Goal: Task Accomplishment & Management: Use online tool/utility

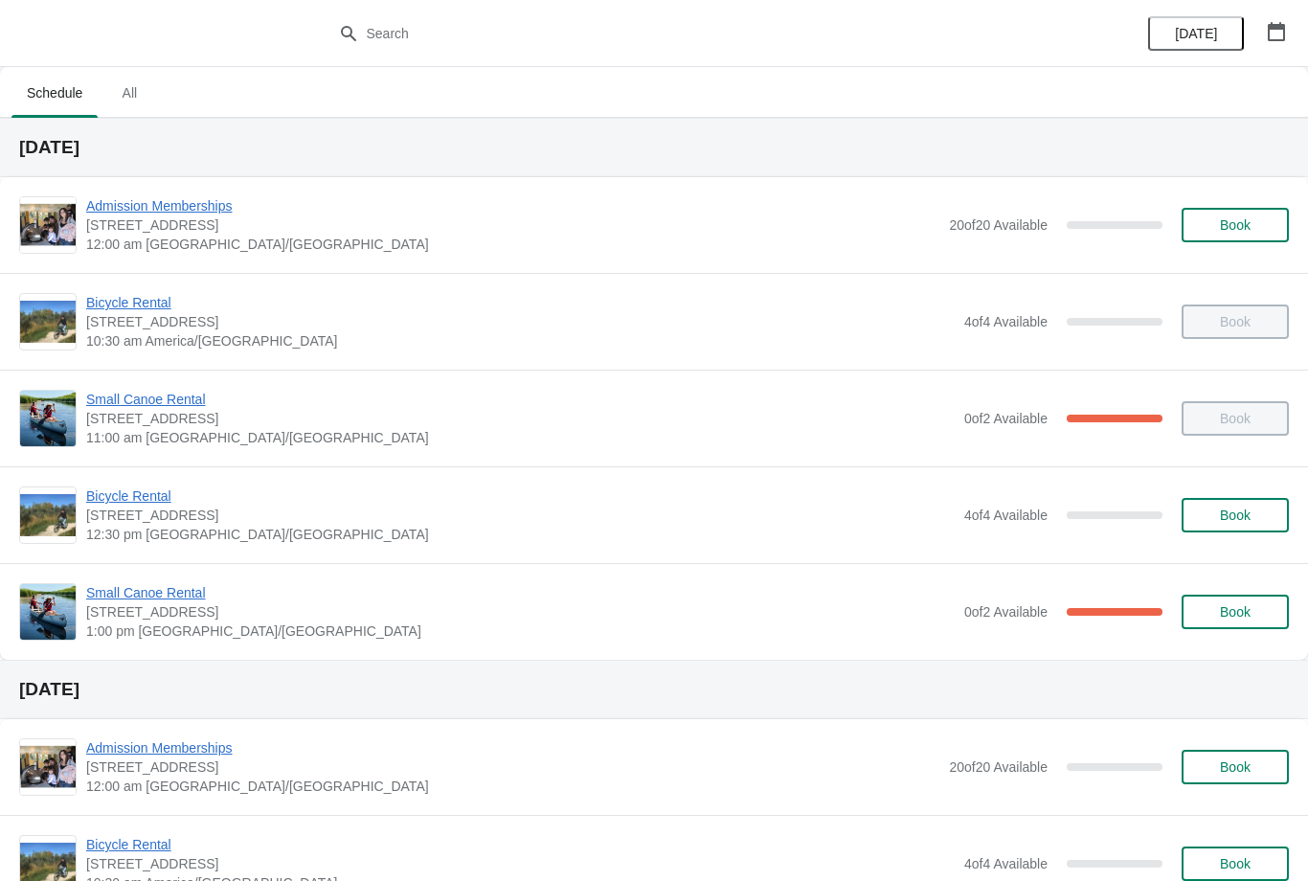
click at [149, 598] on span "Small Canoe Rental" at bounding box center [520, 592] width 869 height 19
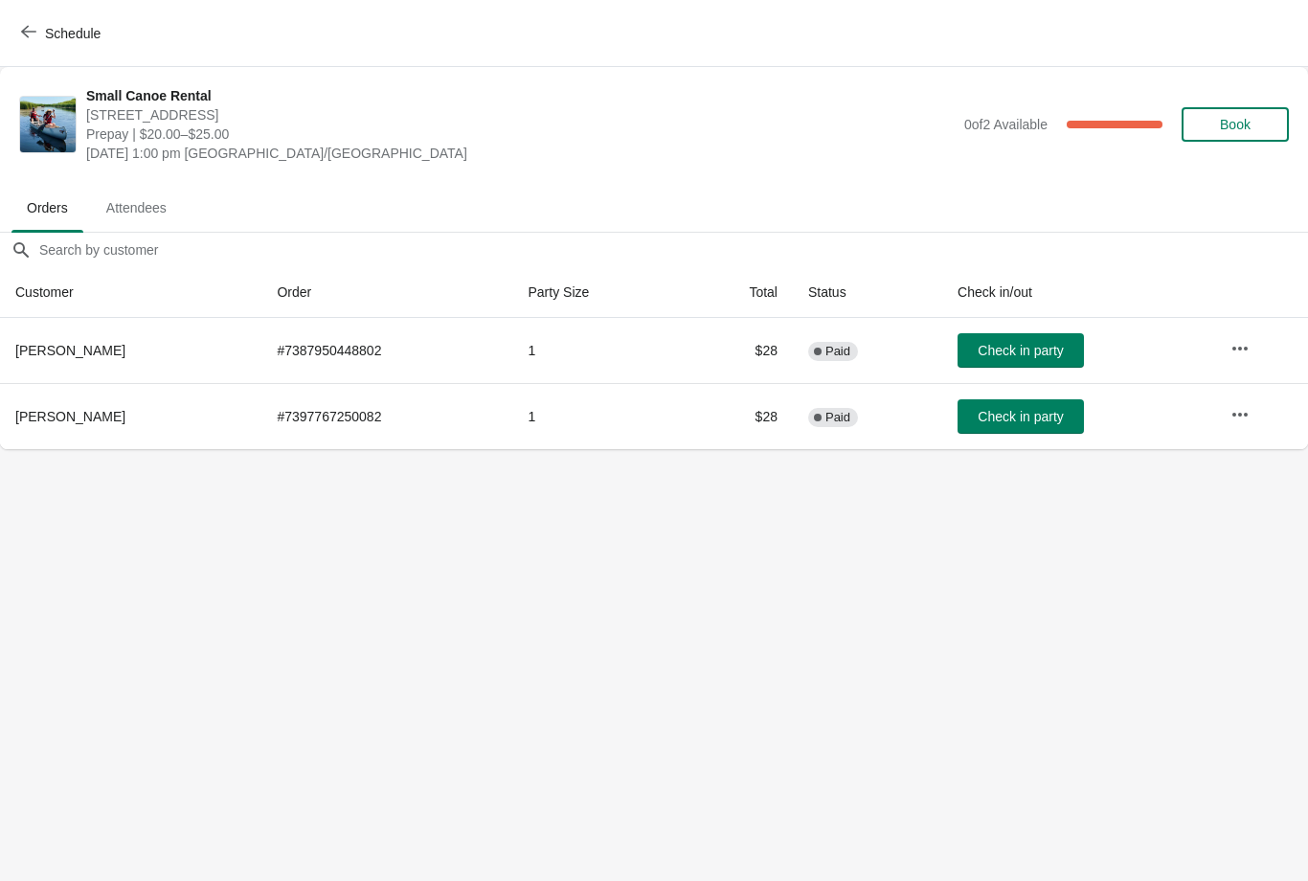
click at [979, 354] on span "Check in party" at bounding box center [1020, 350] width 85 height 15
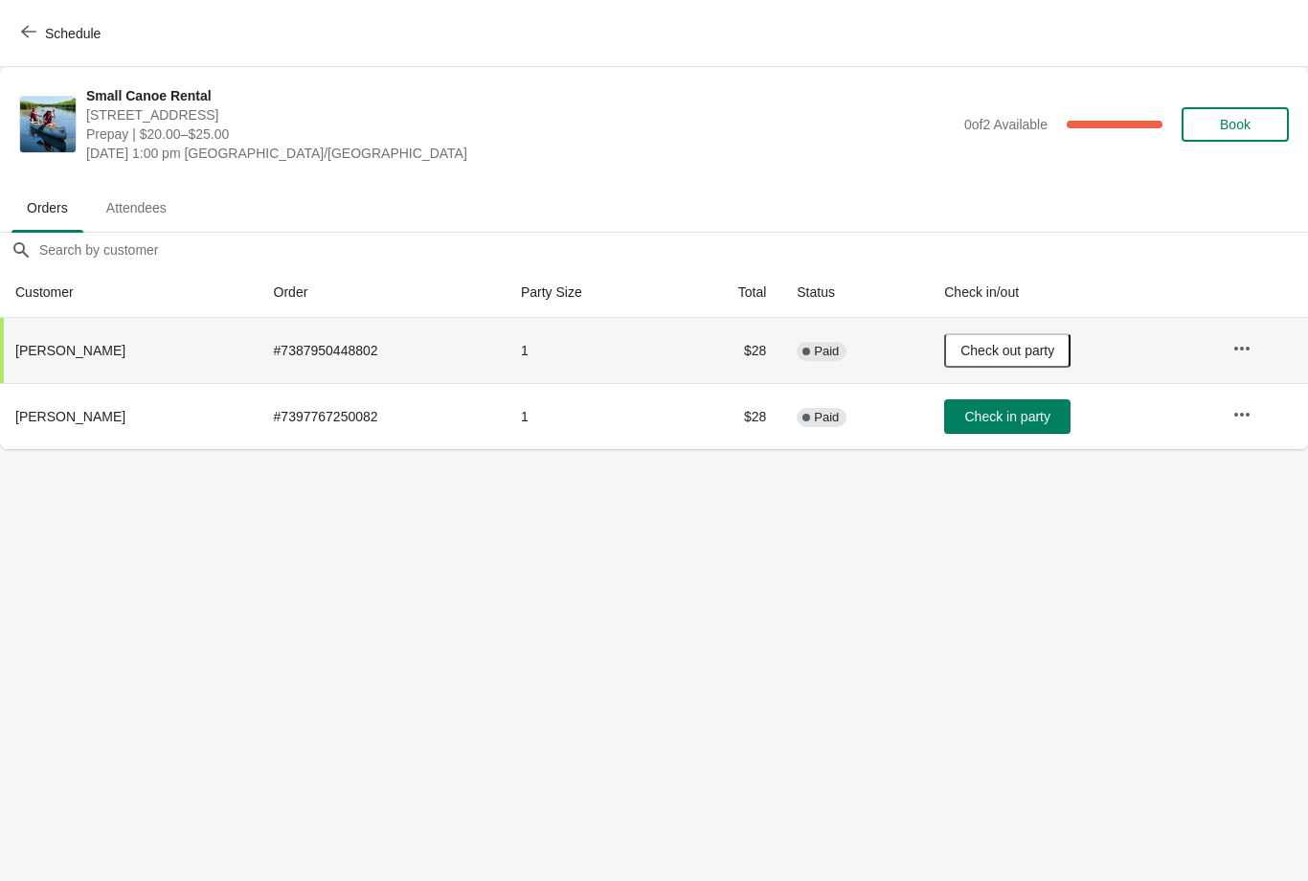
click at [11, 26] on button "Schedule" at bounding box center [63, 33] width 106 height 34
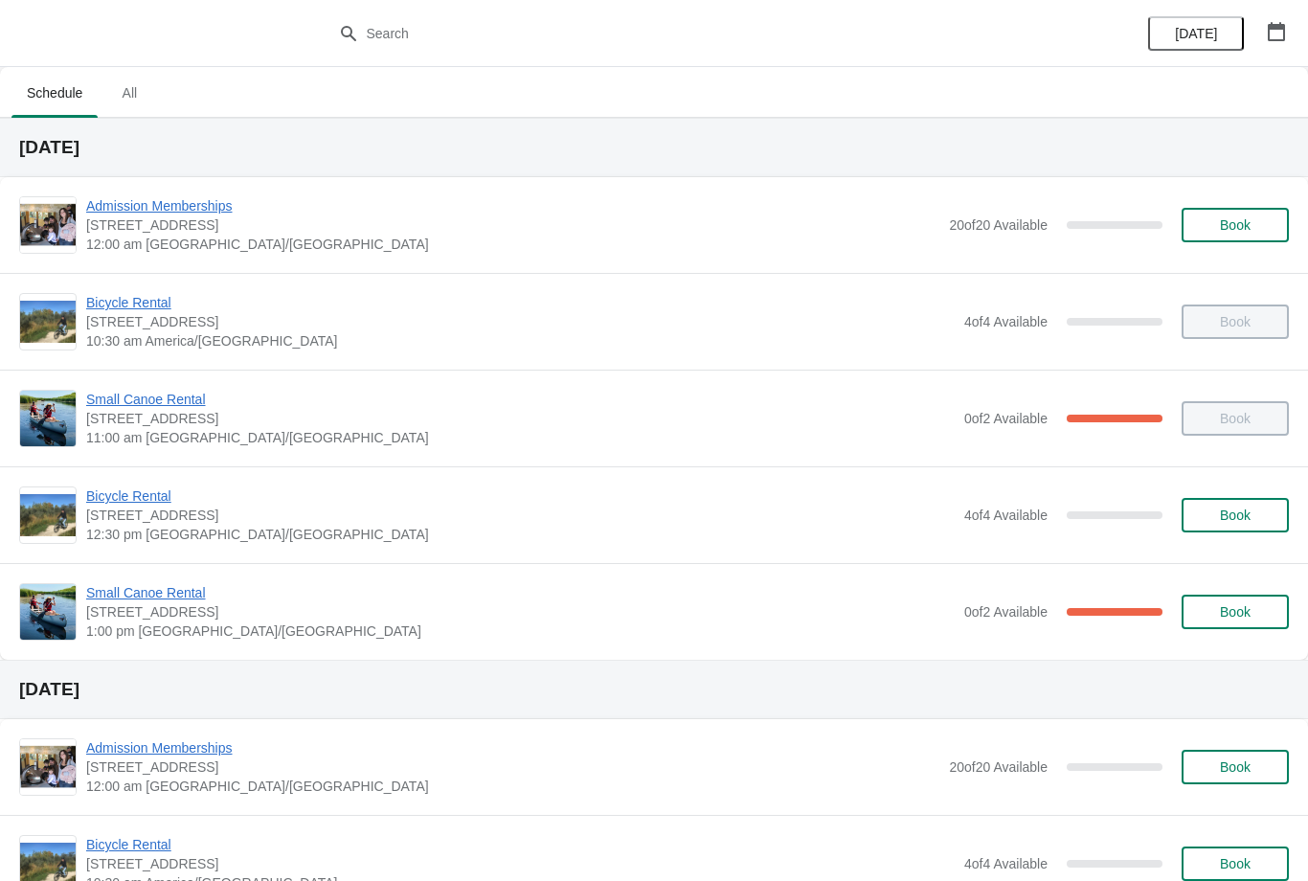
click at [170, 598] on span "Small Canoe Rental" at bounding box center [520, 592] width 869 height 19
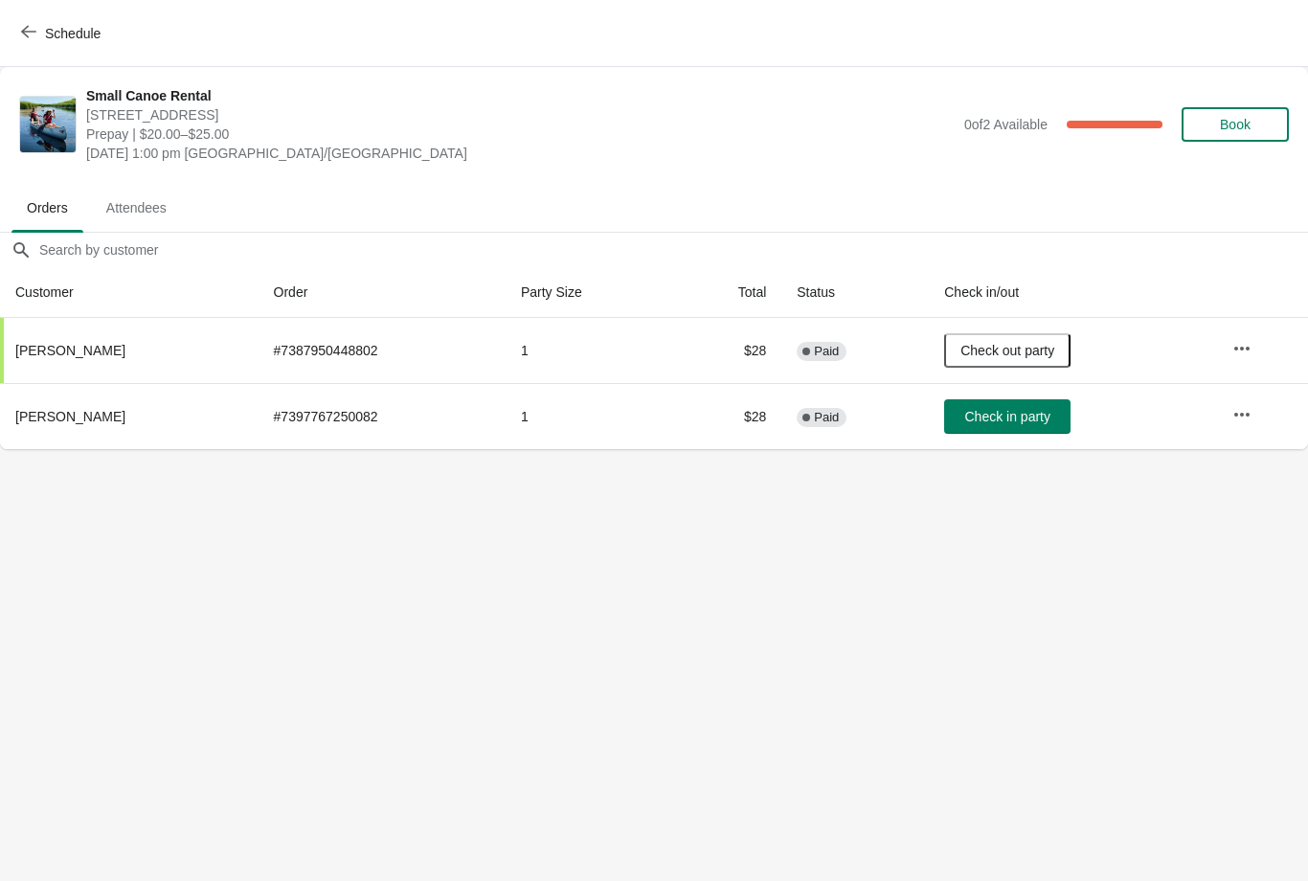
click at [1241, 397] on button "button" at bounding box center [1242, 414] width 34 height 34
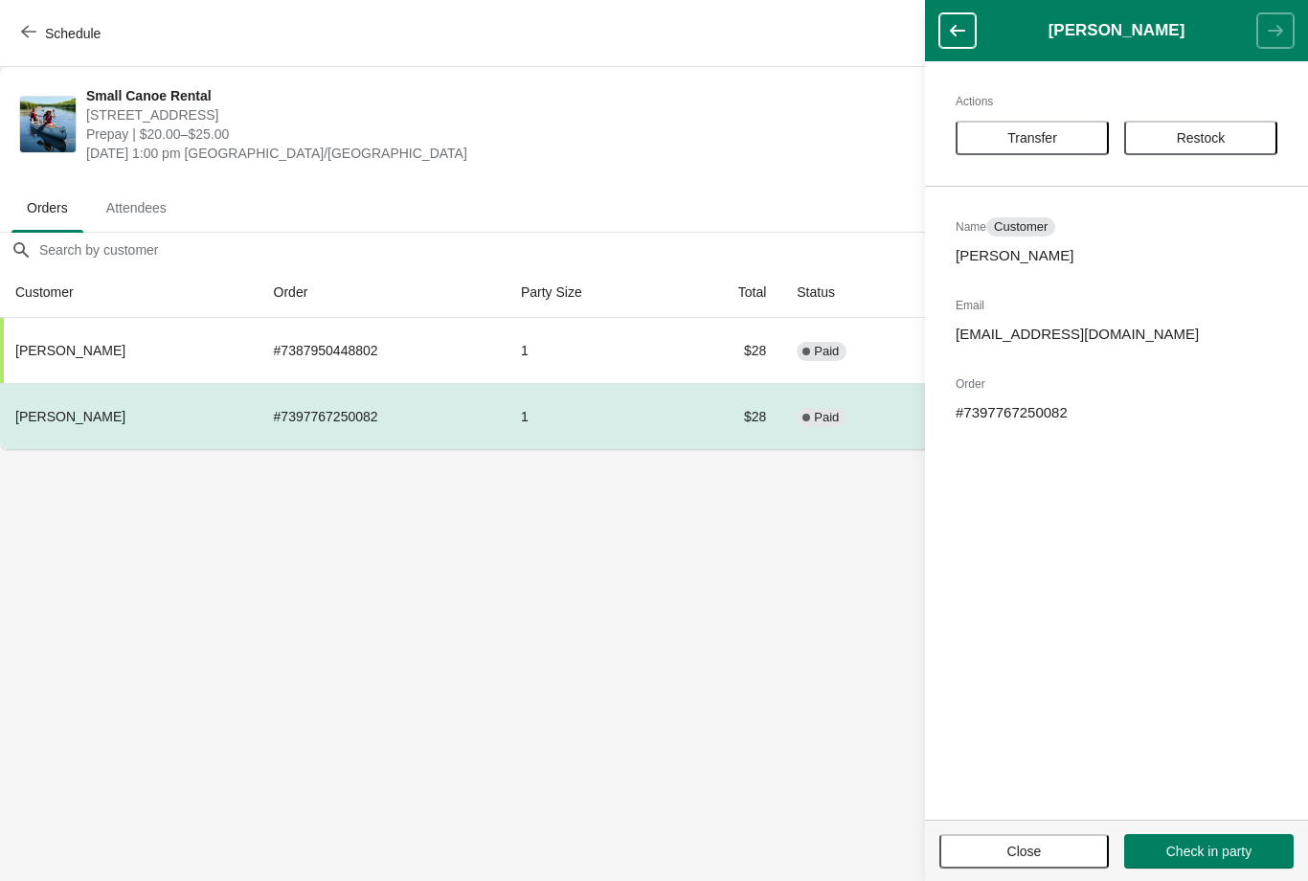
click at [530, 662] on body "Schedule Small Canoe Rental 1 Snow Goose Bay, Stonewall, MB R0C 2Z0 Prepay | $2…" at bounding box center [654, 440] width 1308 height 881
click at [725, 661] on body "Schedule Small Canoe Rental 1 Snow Goose Bay, Stonewall, MB R0C 2Z0 Prepay | $2…" at bounding box center [654, 440] width 1308 height 881
click at [956, 15] on button "button" at bounding box center [958, 30] width 36 height 34
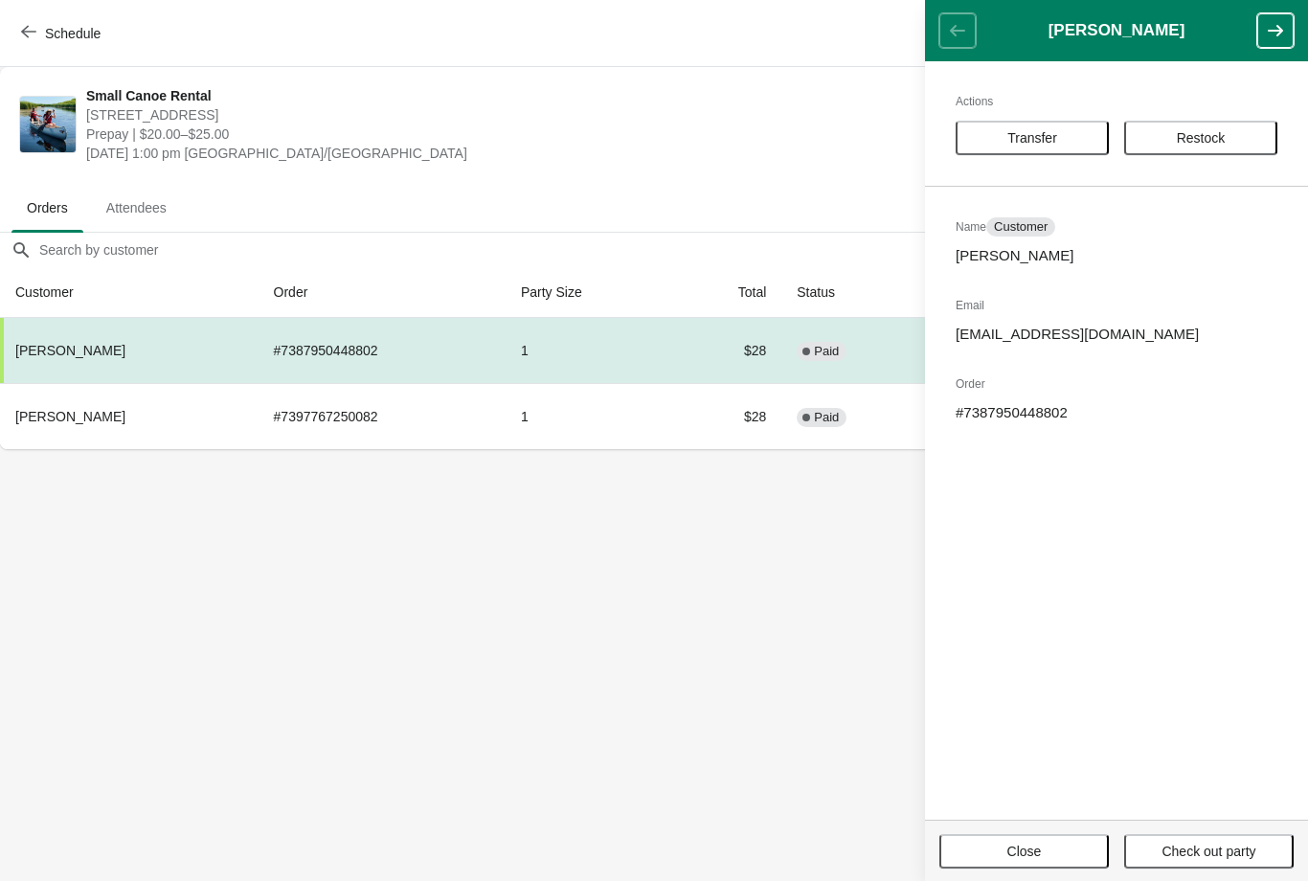
click at [951, 16] on header "[PERSON_NAME]" at bounding box center [1116, 30] width 383 height 61
click at [790, 645] on body "Schedule Small Canoe Rental 1 Snow Goose Bay, Stonewall, MB R0C 2Z0 Prepay | $2…" at bounding box center [654, 440] width 1308 height 881
click at [1002, 845] on span "Close" at bounding box center [1024, 851] width 135 height 15
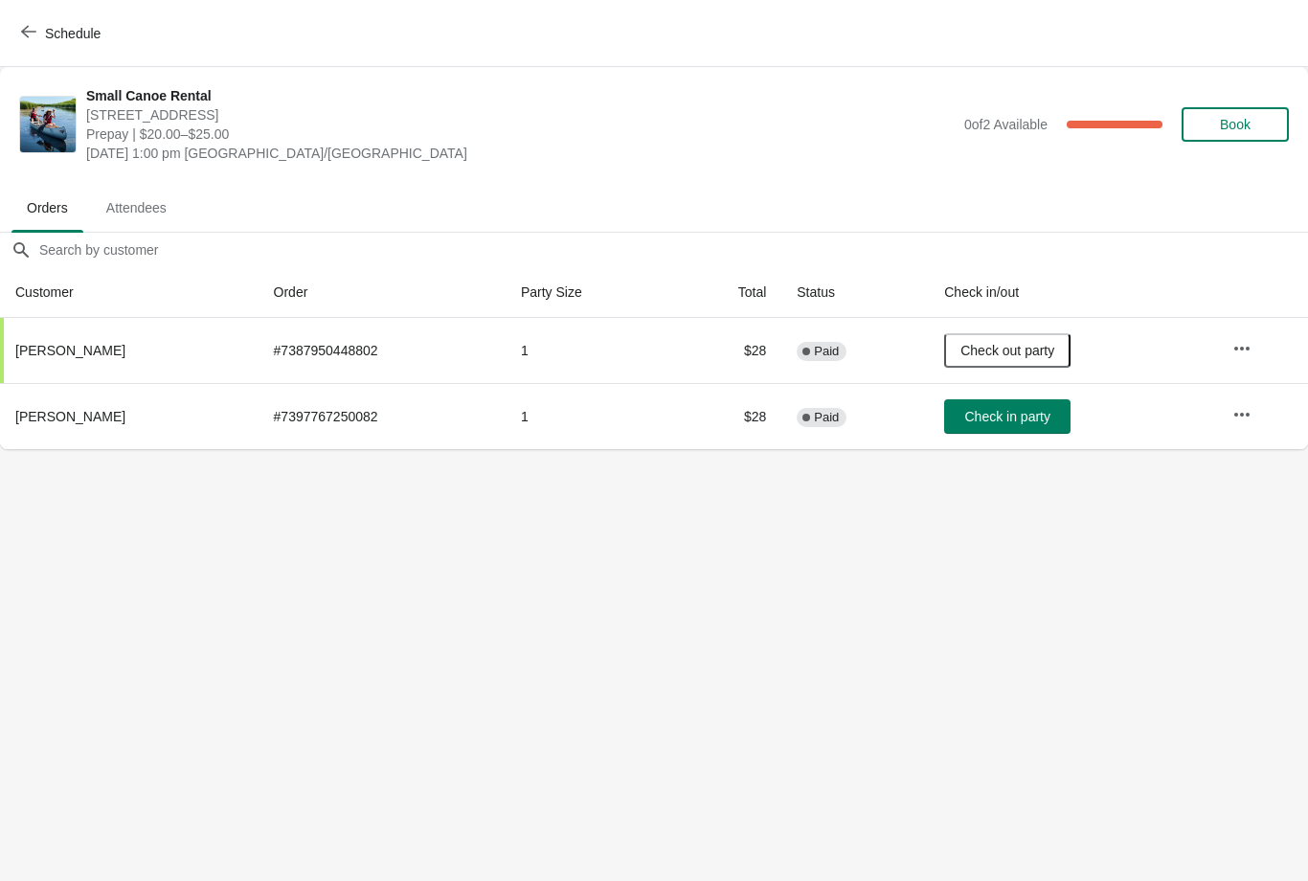
click at [726, 700] on body "Schedule Small Canoe Rental 1 Snow Goose Bay, Stonewall, MB R0C 2Z0 Prepay | $2…" at bounding box center [654, 440] width 1308 height 881
click at [1225, 400] on button "button" at bounding box center [1242, 414] width 34 height 34
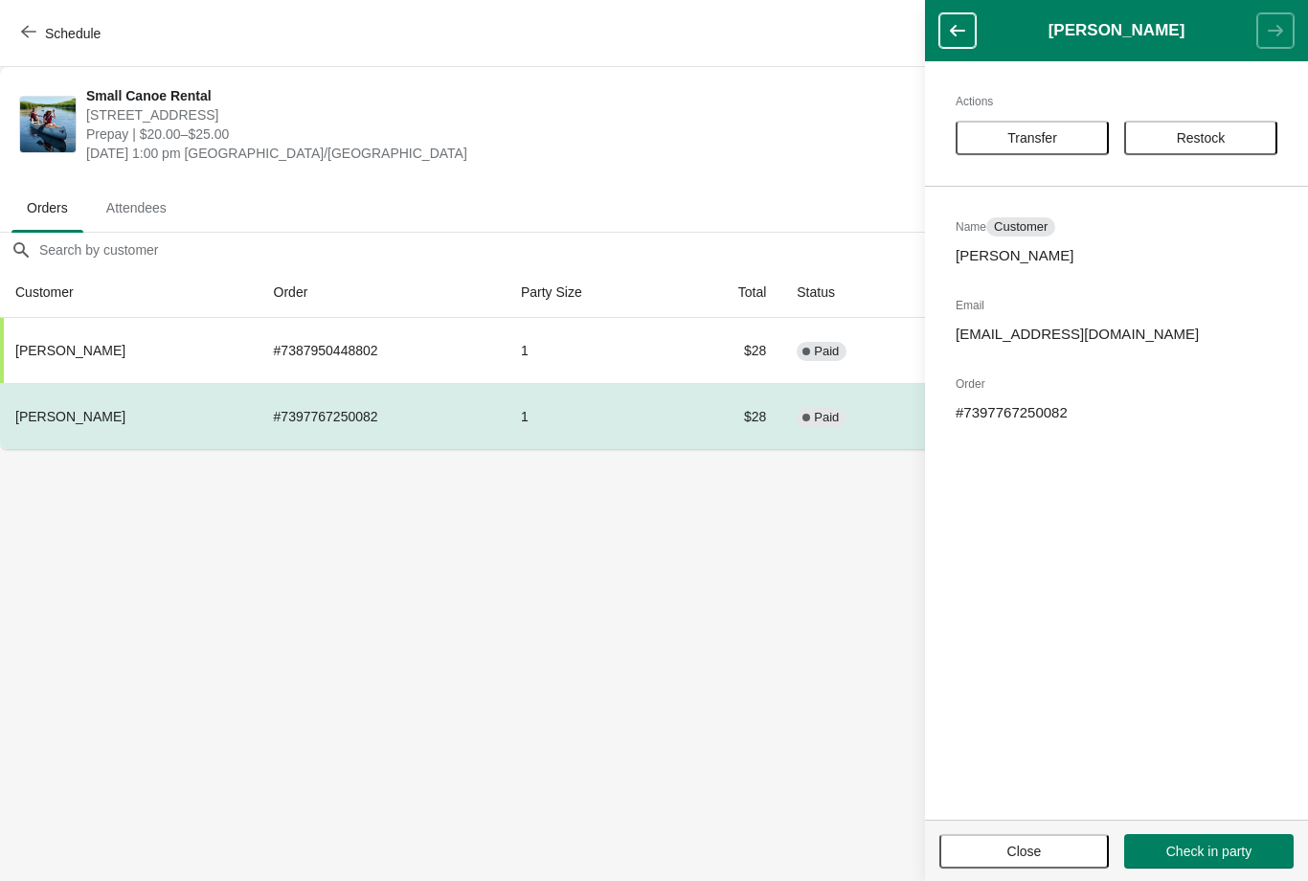
click at [485, 607] on body "Schedule Small Canoe Rental 1 Snow Goose Bay, Stonewall, MB R0C 2Z0 Prepay | $2…" at bounding box center [654, 440] width 1308 height 881
click at [1213, 134] on span "Restock" at bounding box center [1201, 137] width 49 height 15
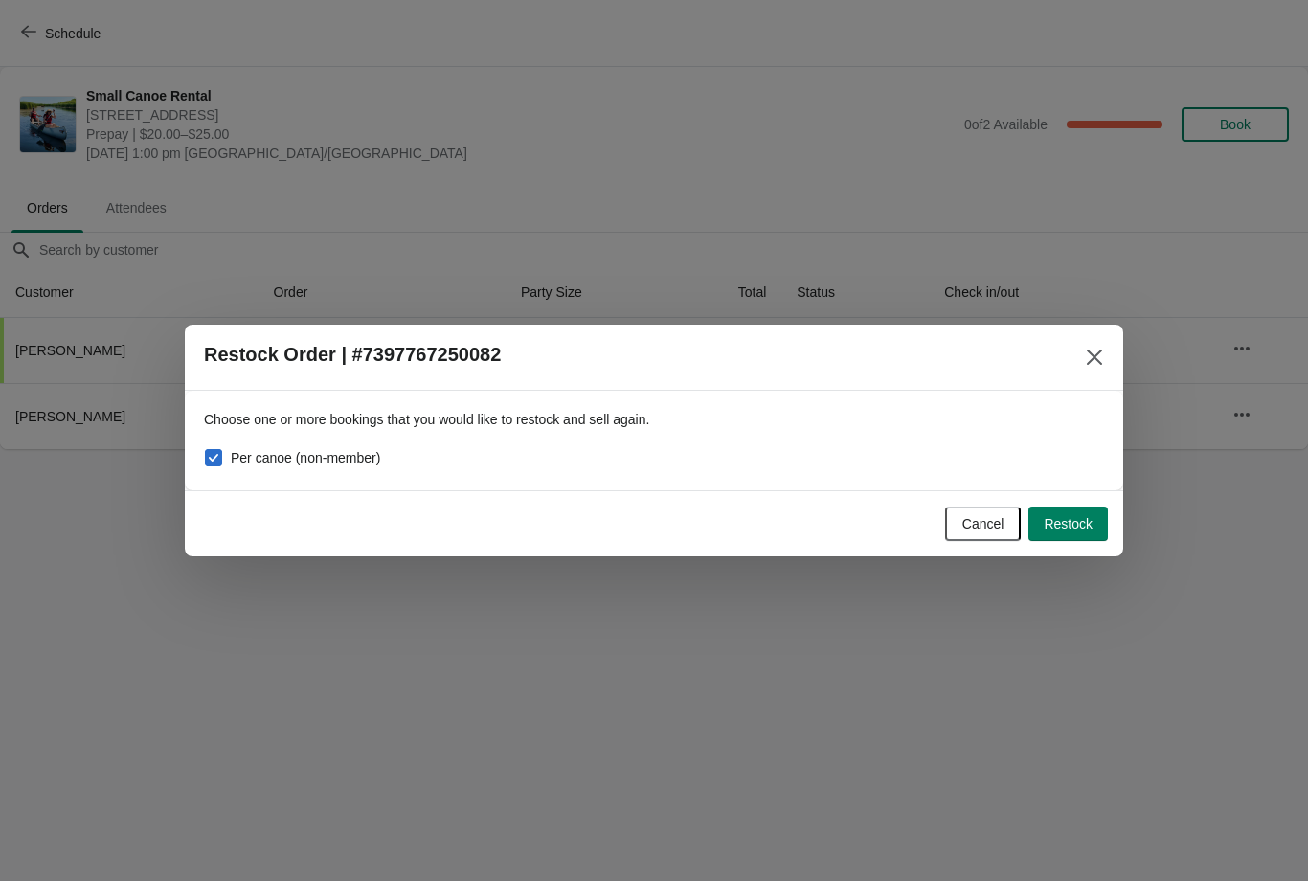
click at [1085, 520] on span "Restock" at bounding box center [1068, 523] width 49 height 15
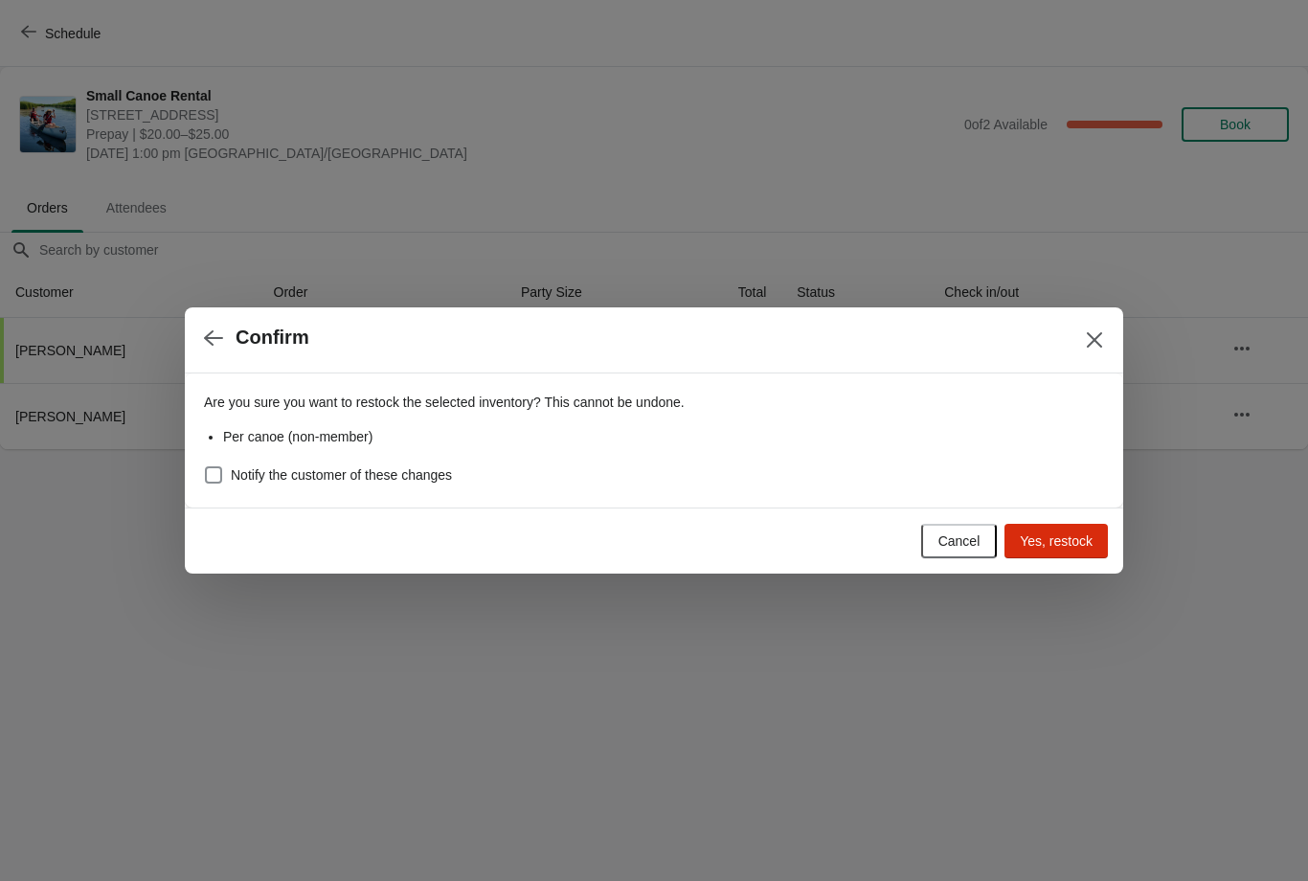
click at [1049, 539] on span "Yes, restock" at bounding box center [1056, 540] width 73 height 15
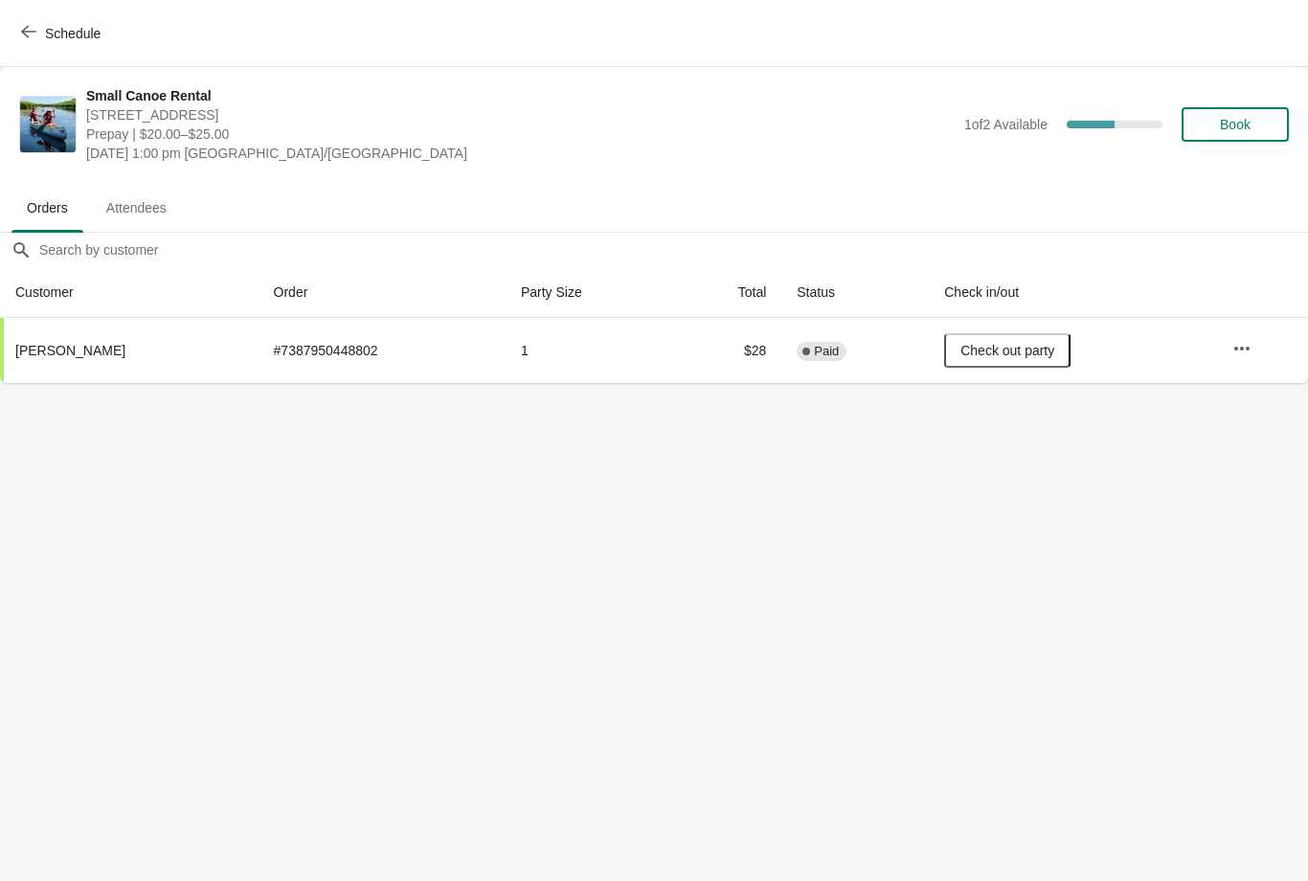
click at [28, 28] on icon "button" at bounding box center [28, 31] width 15 height 15
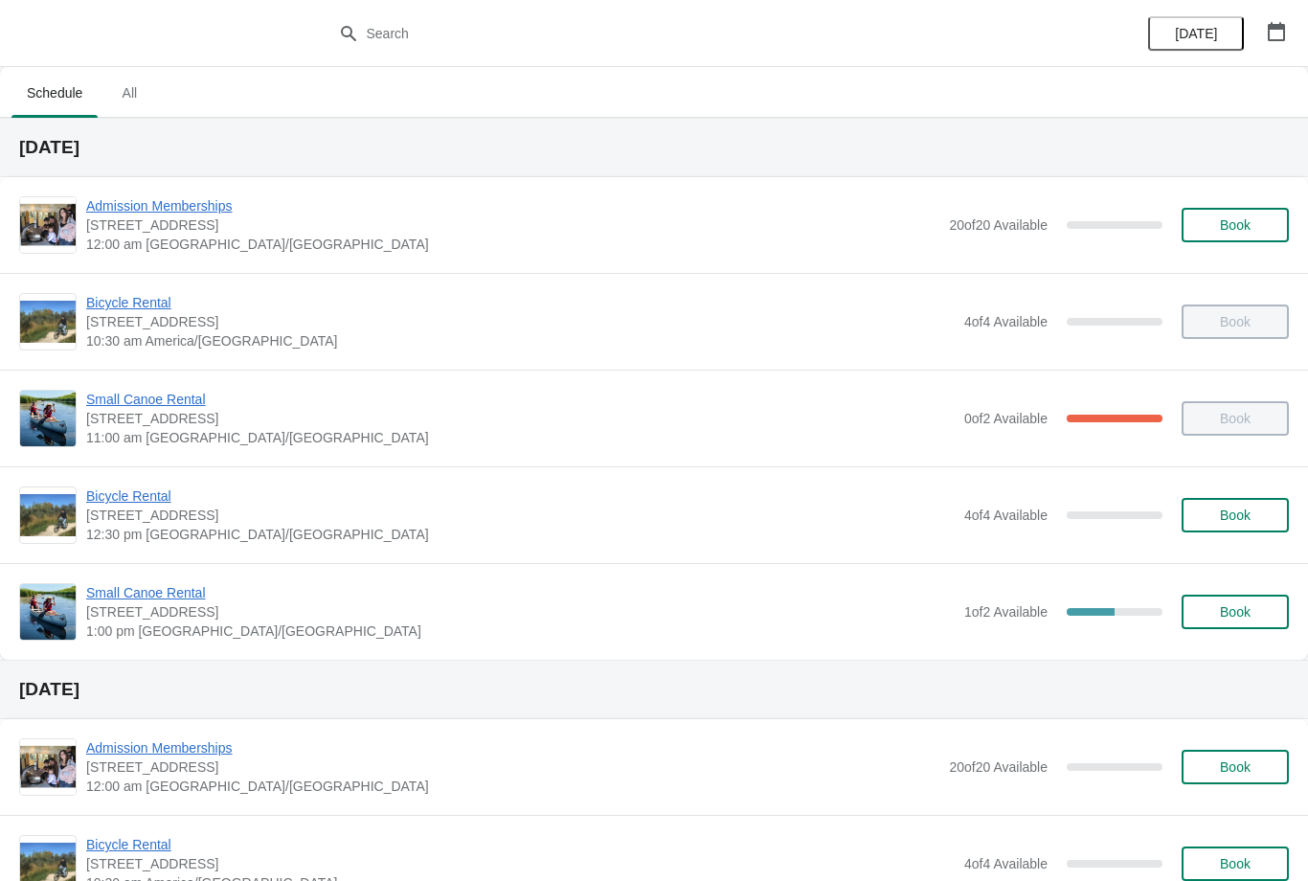
click at [166, 600] on span "Small Canoe Rental" at bounding box center [520, 592] width 869 height 19
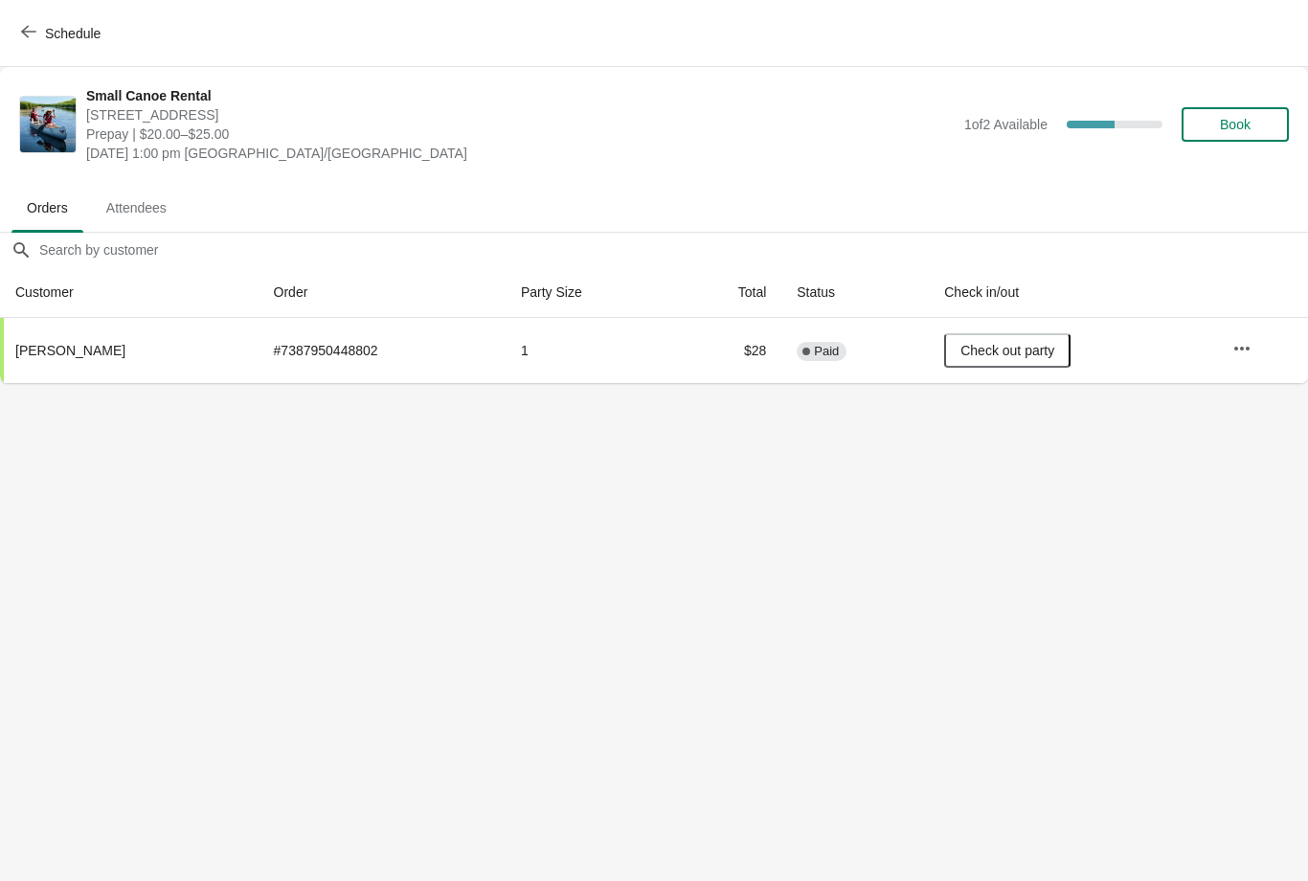
click at [1255, 357] on button "button" at bounding box center [1242, 348] width 34 height 34
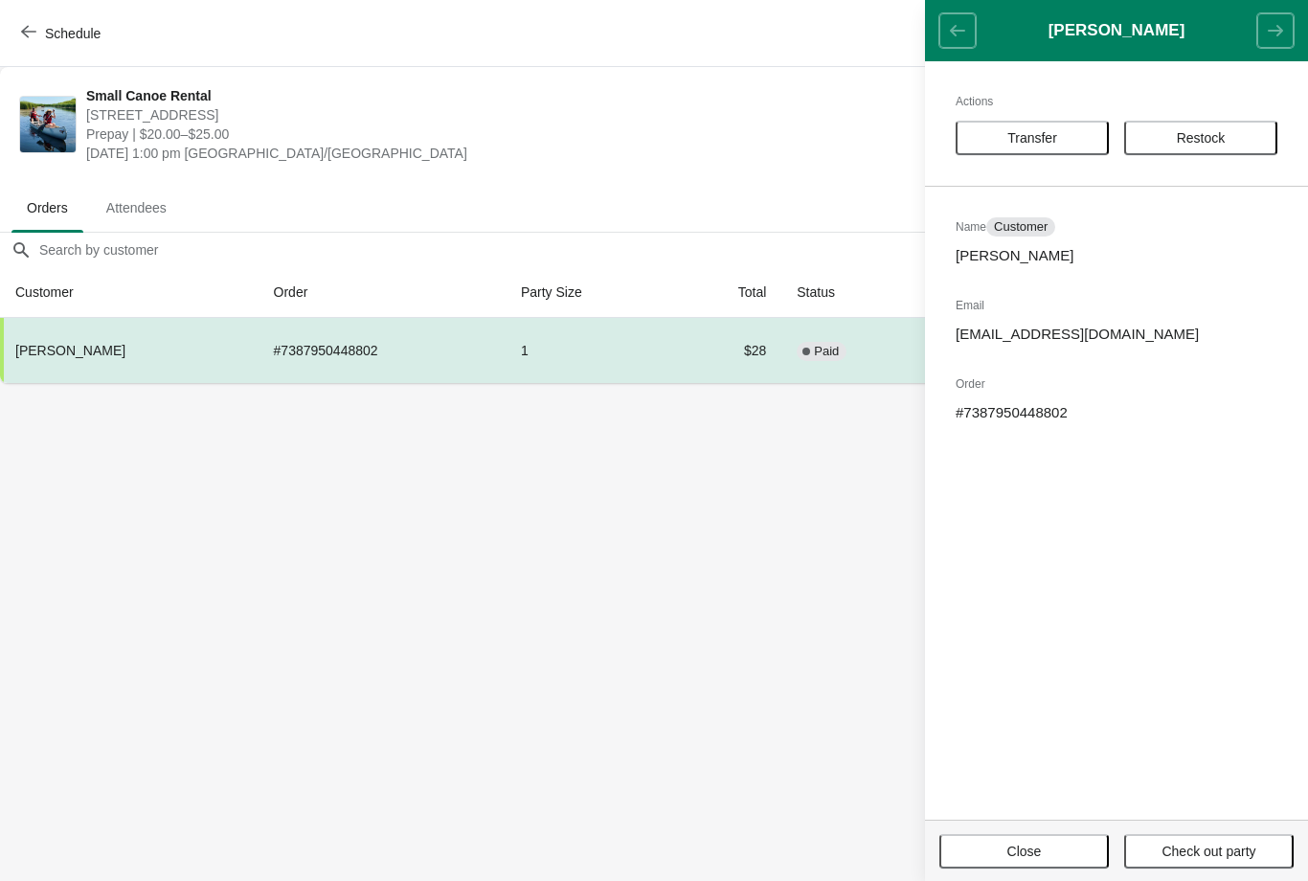
click at [116, 738] on body "Schedule Small Canoe Rental 1 Snow Goose Bay, Stonewall, MB R0C 2Z0 Prepay | $2…" at bounding box center [654, 440] width 1308 height 881
click at [307, 604] on body "Schedule Small Canoe Rental 1 Snow Goose Bay, Stonewall, MB R0C 2Z0 Prepay | $2…" at bounding box center [654, 440] width 1308 height 881
click at [594, 633] on body "Schedule Small Canoe Rental 1 Snow Goose Bay, Stonewall, MB R0C 2Z0 Prepay | $2…" at bounding box center [654, 440] width 1308 height 881
click at [352, 774] on body "Schedule Small Canoe Rental 1 Snow Goose Bay, Stonewall, MB R0C 2Z0 Prepay | $2…" at bounding box center [654, 440] width 1308 height 881
